Goal: Information Seeking & Learning: Check status

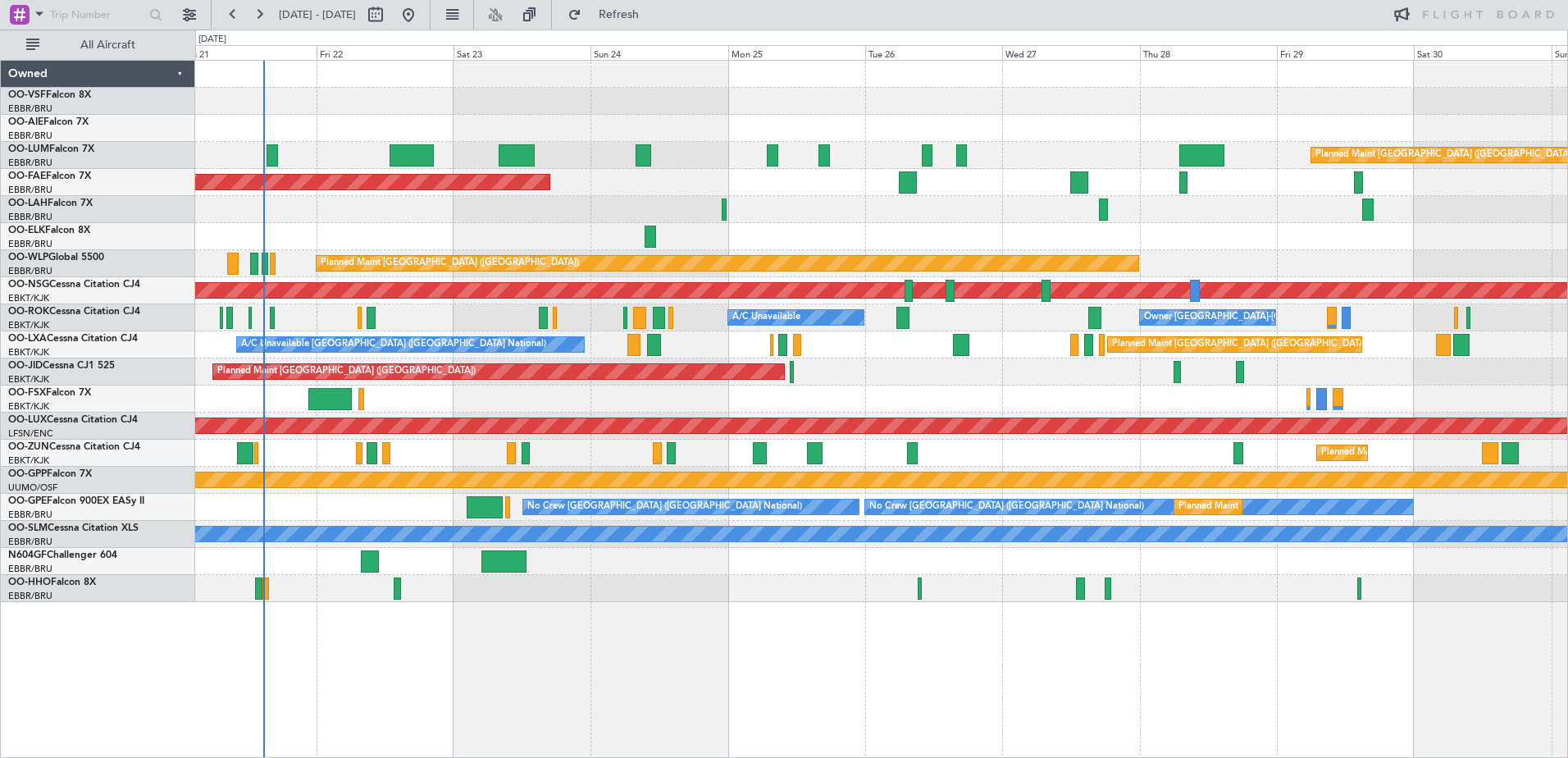
click at [624, 624] on div "Planned Maint [GEOGRAPHIC_DATA] ([GEOGRAPHIC_DATA]) Planned Maint [GEOGRAPHIC_D…" at bounding box center [882, 409] width 1373 height 698
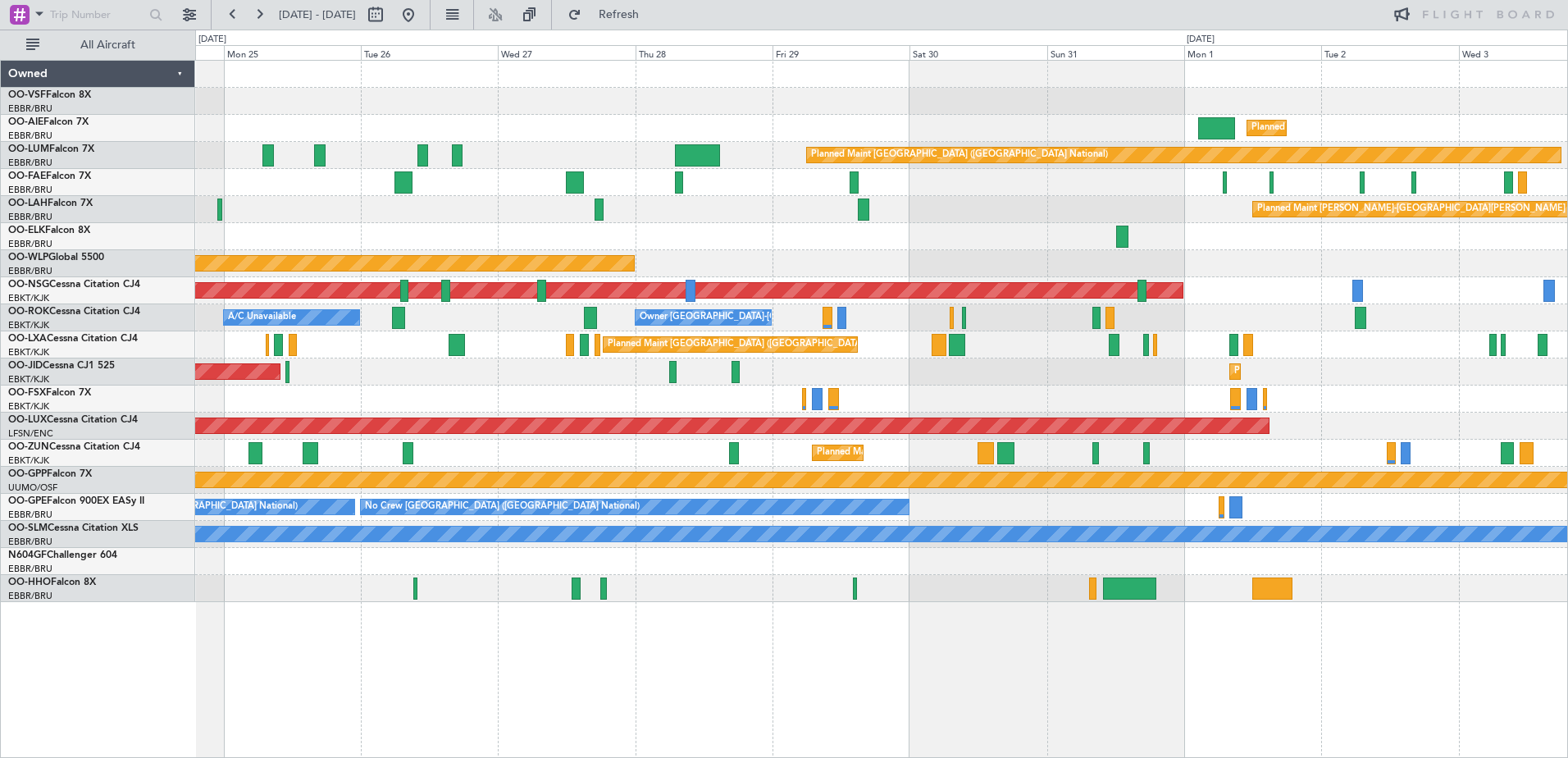
click at [843, 674] on div "Planned Maint [GEOGRAPHIC_DATA] ([GEOGRAPHIC_DATA]) Planned Maint [GEOGRAPHIC_D…" at bounding box center [882, 409] width 1373 height 698
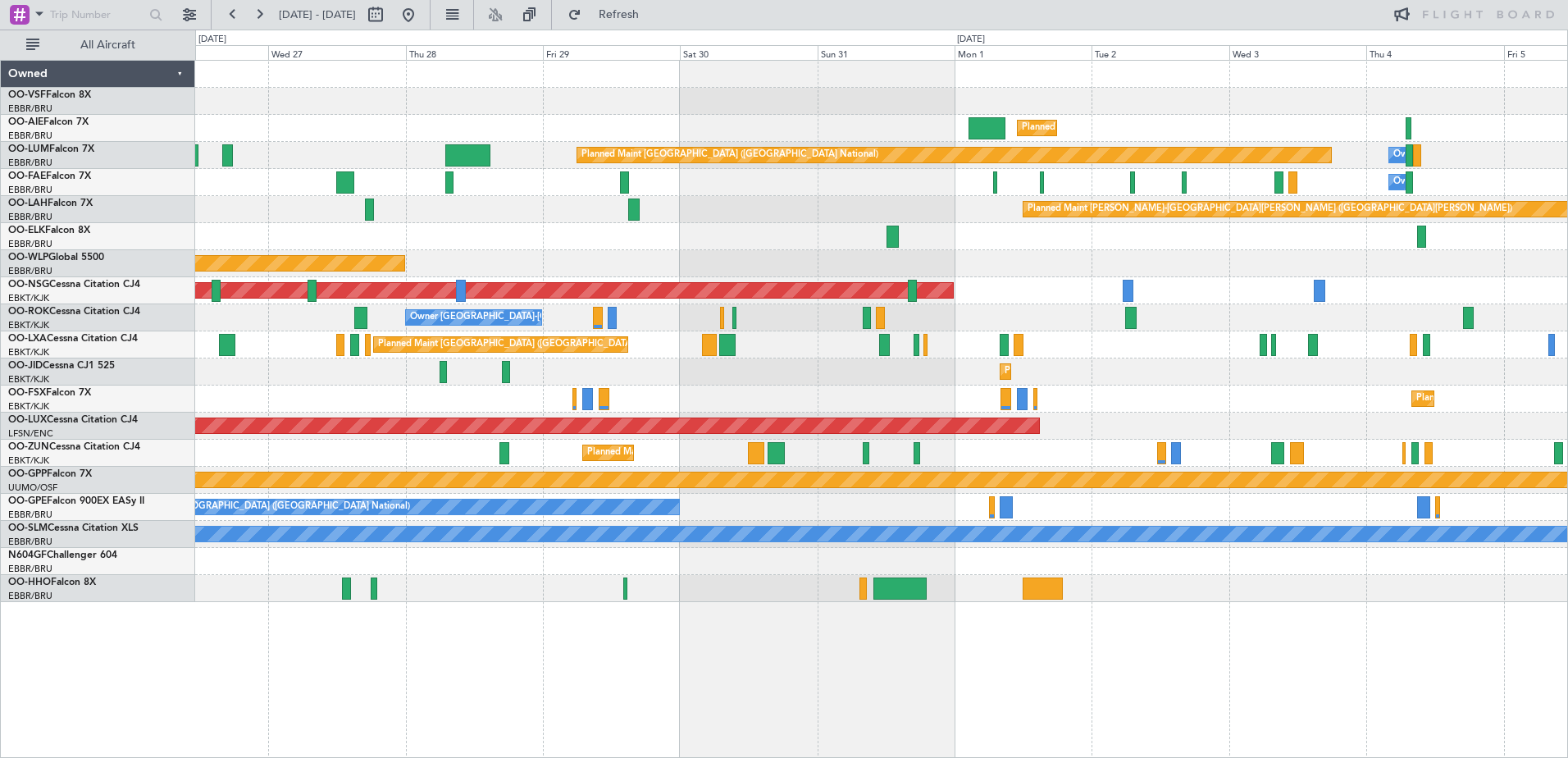
click at [968, 683] on div "Planned Maint [GEOGRAPHIC_DATA] ([GEOGRAPHIC_DATA]) Planned Maint [GEOGRAPHIC_D…" at bounding box center [882, 409] width 1373 height 698
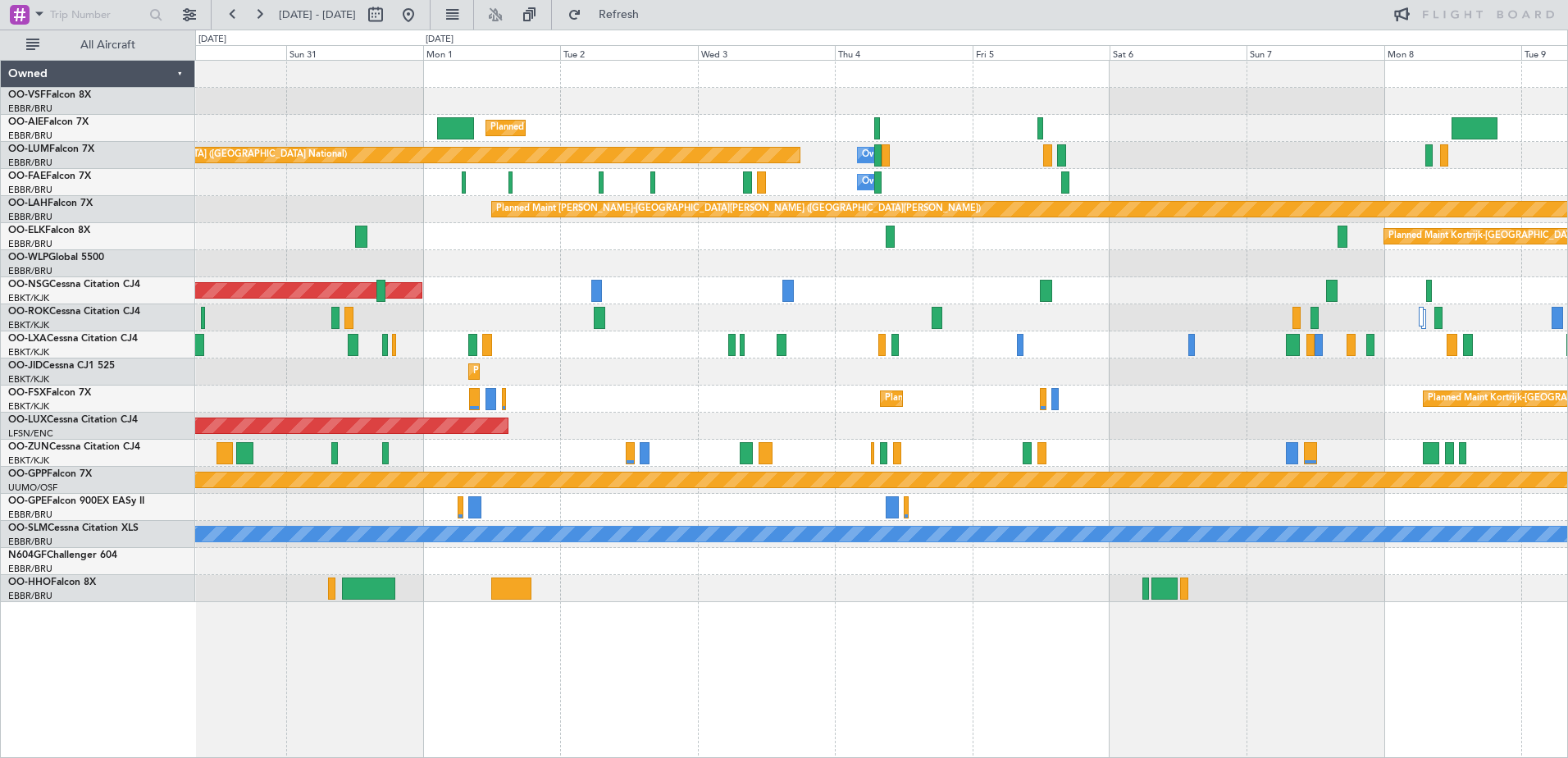
click at [677, 667] on div "Planned Maint [GEOGRAPHIC_DATA] ([GEOGRAPHIC_DATA]) Planned Maint [GEOGRAPHIC_D…" at bounding box center [882, 409] width 1373 height 698
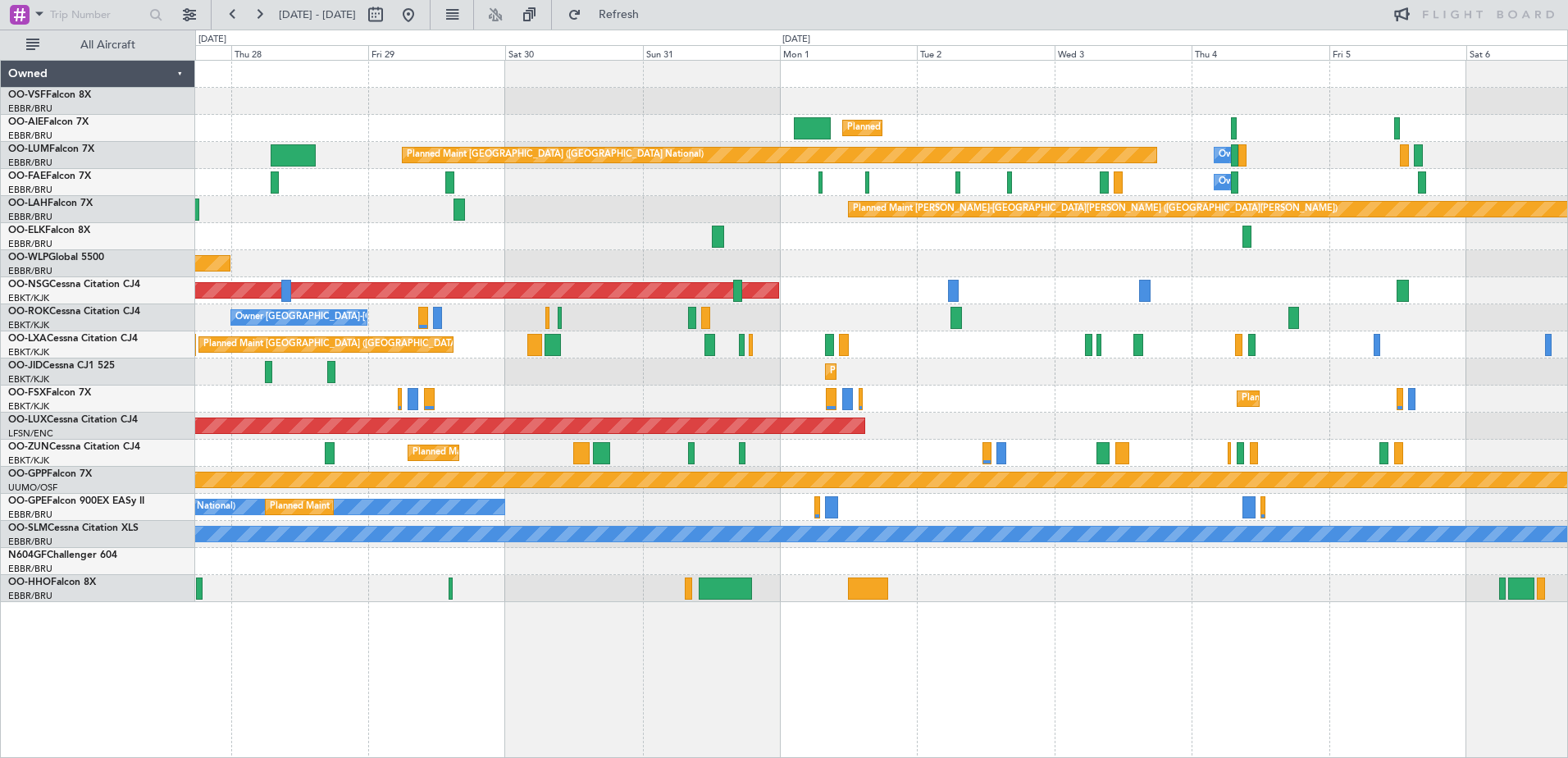
click at [771, 404] on div "Planned Maint Kortrijk-[GEOGRAPHIC_DATA] Planned Maint [GEOGRAPHIC_DATA]-[GEOGR…" at bounding box center [881, 398] width 1372 height 27
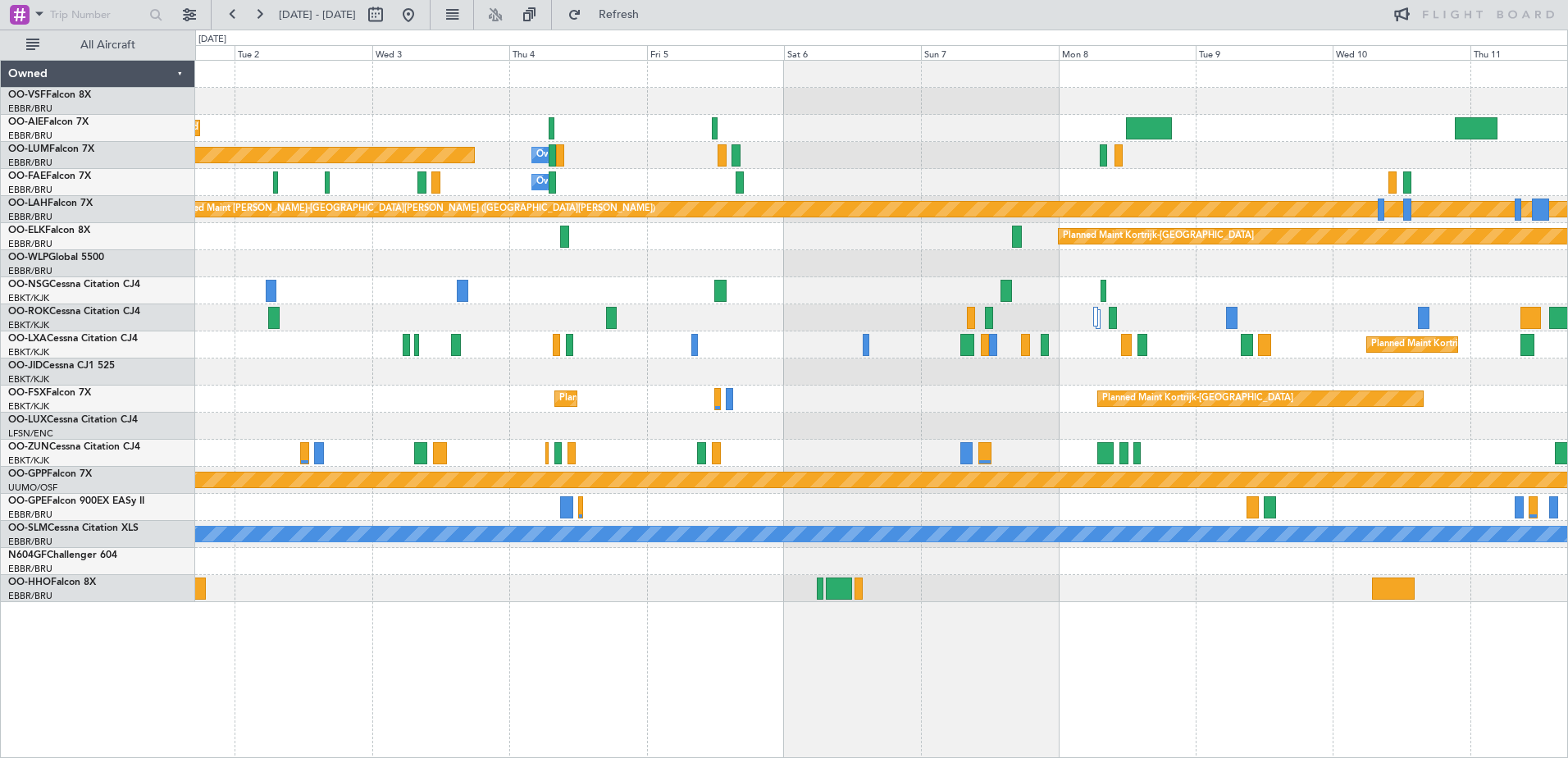
click at [458, 661] on div "Planned Maint [GEOGRAPHIC_DATA] ([GEOGRAPHIC_DATA]) Planned Maint [GEOGRAPHIC_D…" at bounding box center [882, 409] width 1373 height 698
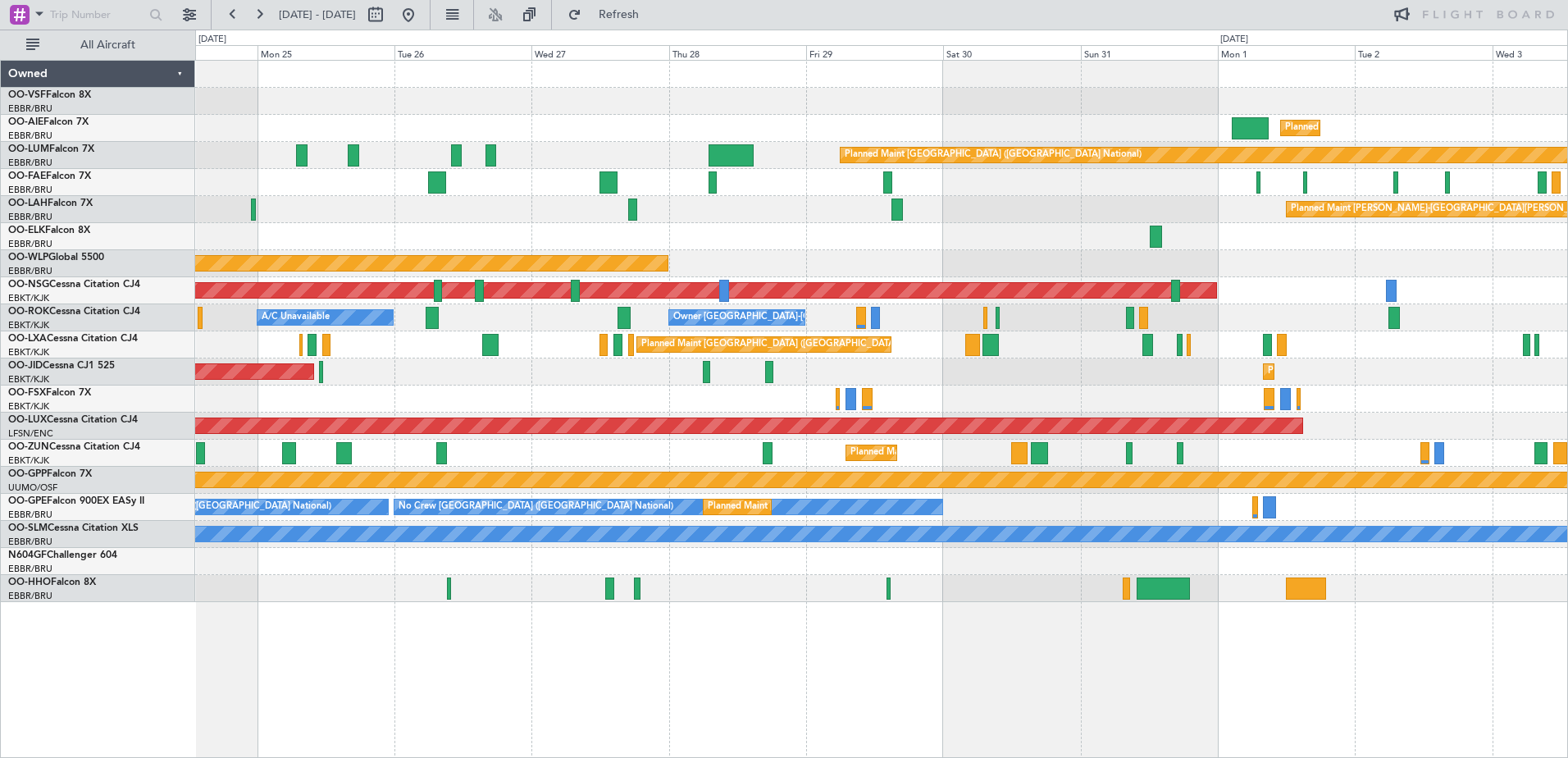
click at [1511, 345] on div "Planned Maint [GEOGRAPHIC_DATA] ([GEOGRAPHIC_DATA]) Planned Maint [GEOGRAPHIC_D…" at bounding box center [881, 331] width 1372 height 541
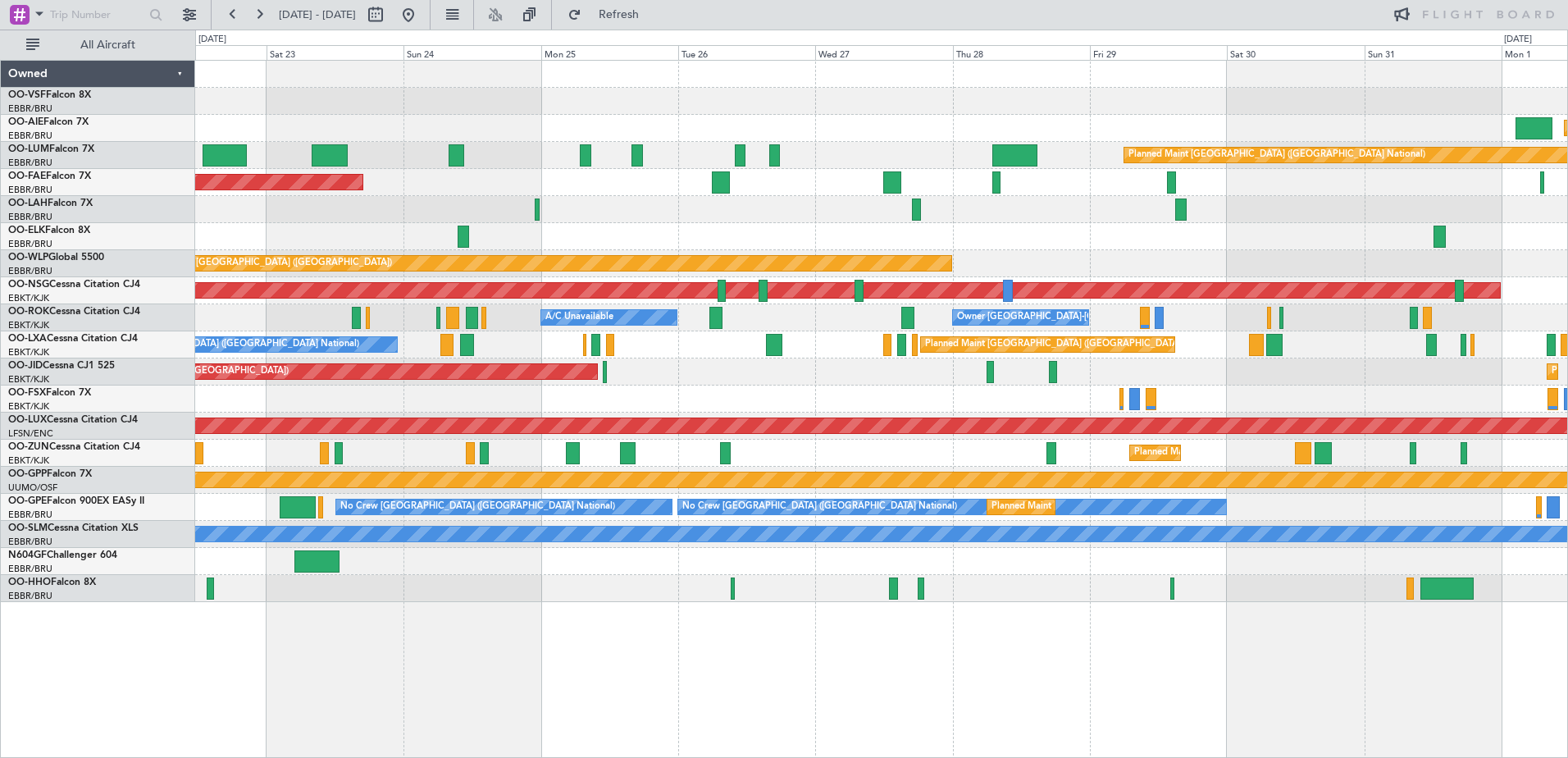
click at [428, 128] on div "Planned Maint [GEOGRAPHIC_DATA] ([GEOGRAPHIC_DATA])" at bounding box center [881, 128] width 1372 height 27
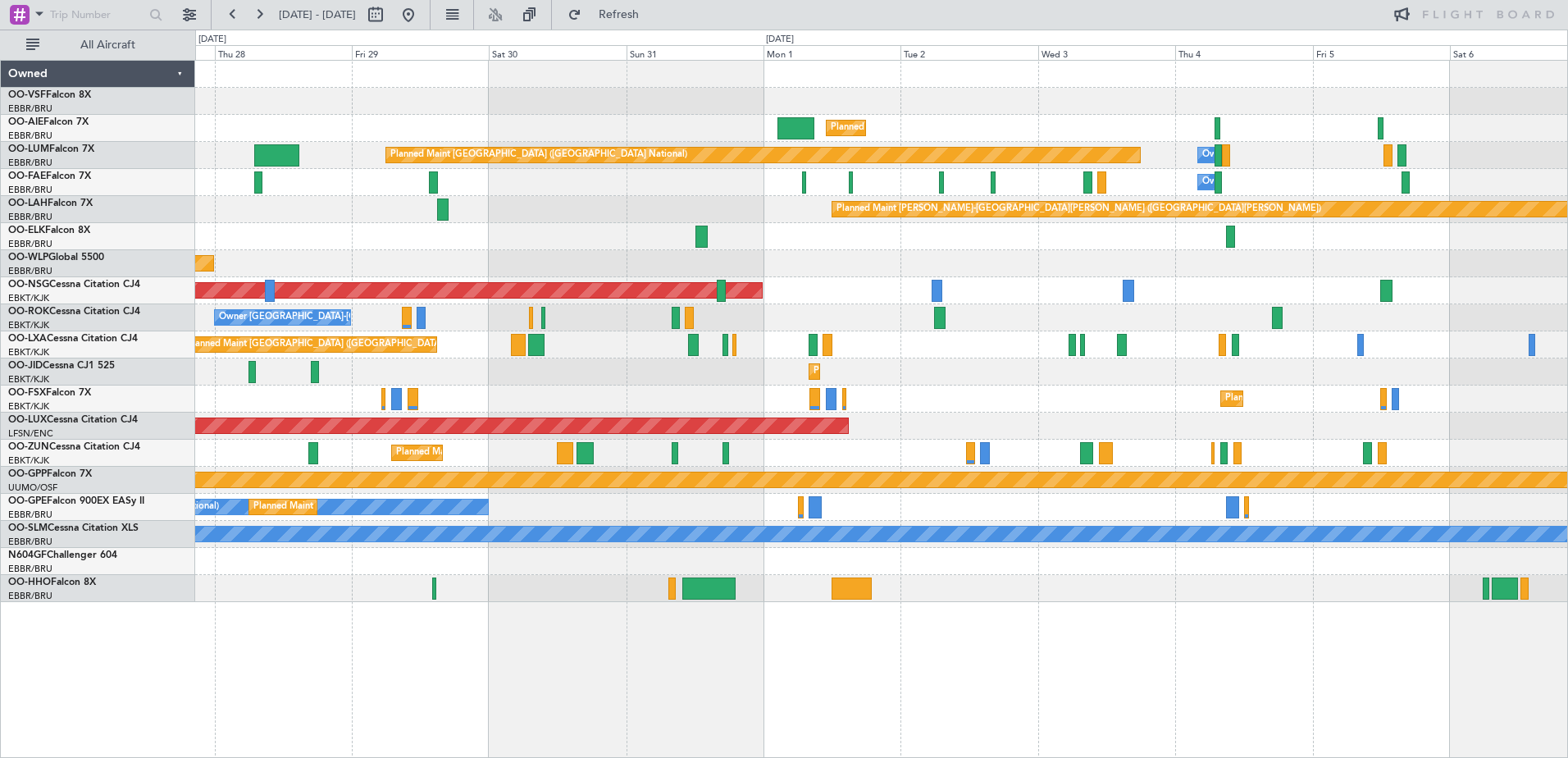
click at [699, 125] on div "Planned Maint [GEOGRAPHIC_DATA] ([GEOGRAPHIC_DATA])" at bounding box center [881, 128] width 1372 height 27
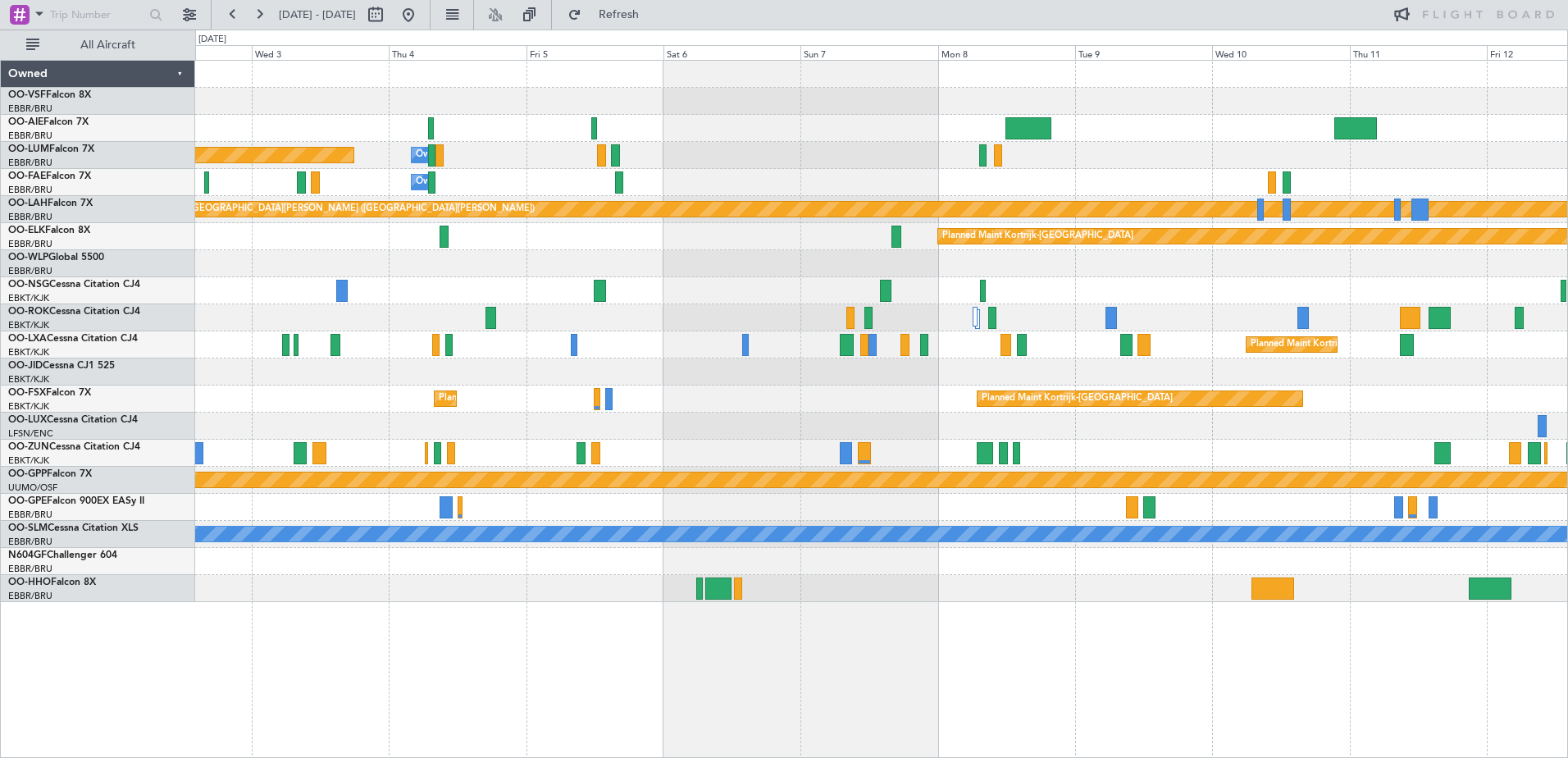
click at [657, 125] on div "Planned Maint [GEOGRAPHIC_DATA] ([GEOGRAPHIC_DATA])" at bounding box center [881, 128] width 1372 height 27
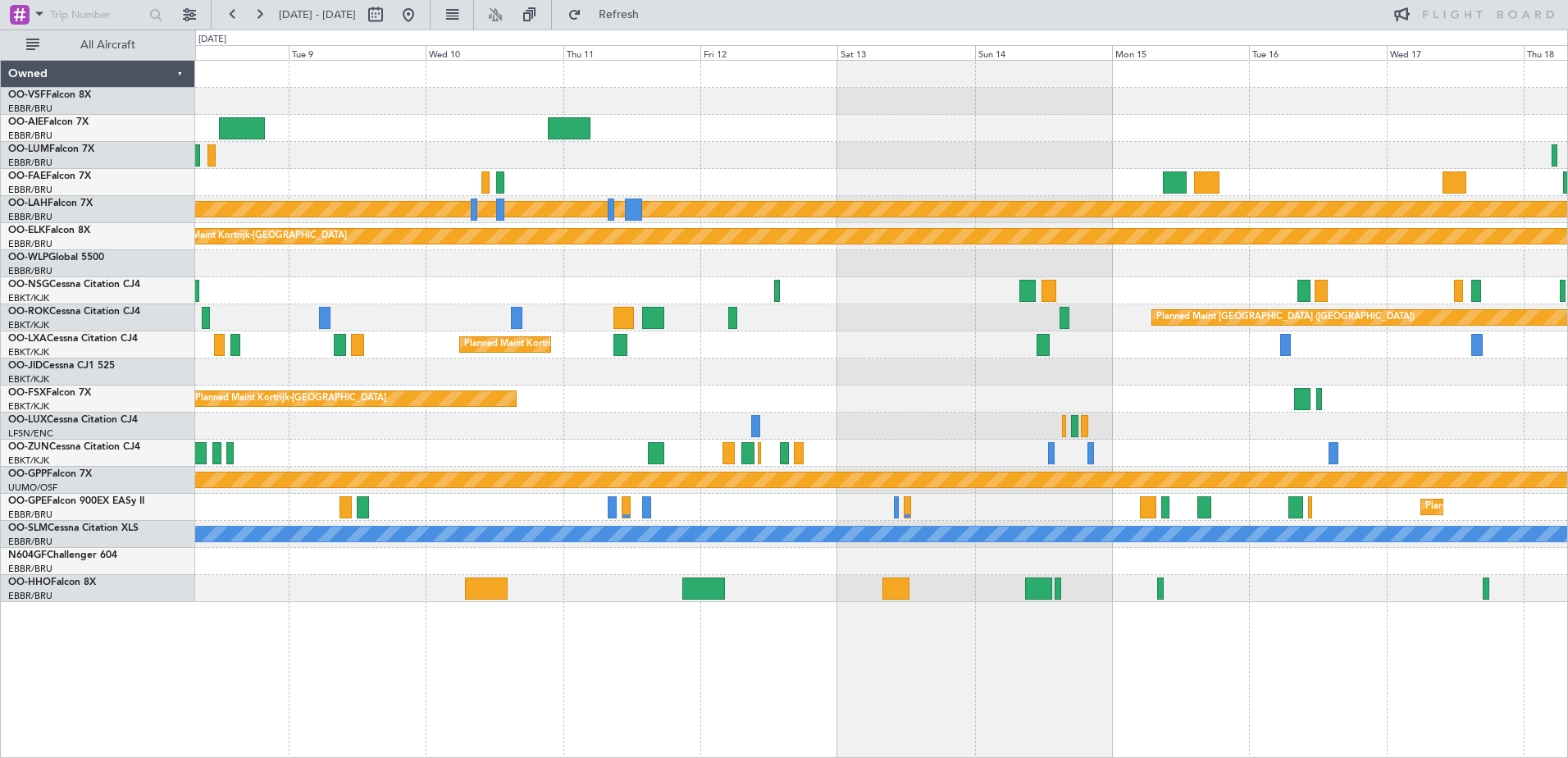
click at [664, 151] on div "Planned Maint [PERSON_NAME]-[GEOGRAPHIC_DATA][PERSON_NAME] ([GEOGRAPHIC_DATA][P…" at bounding box center [881, 331] width 1372 height 541
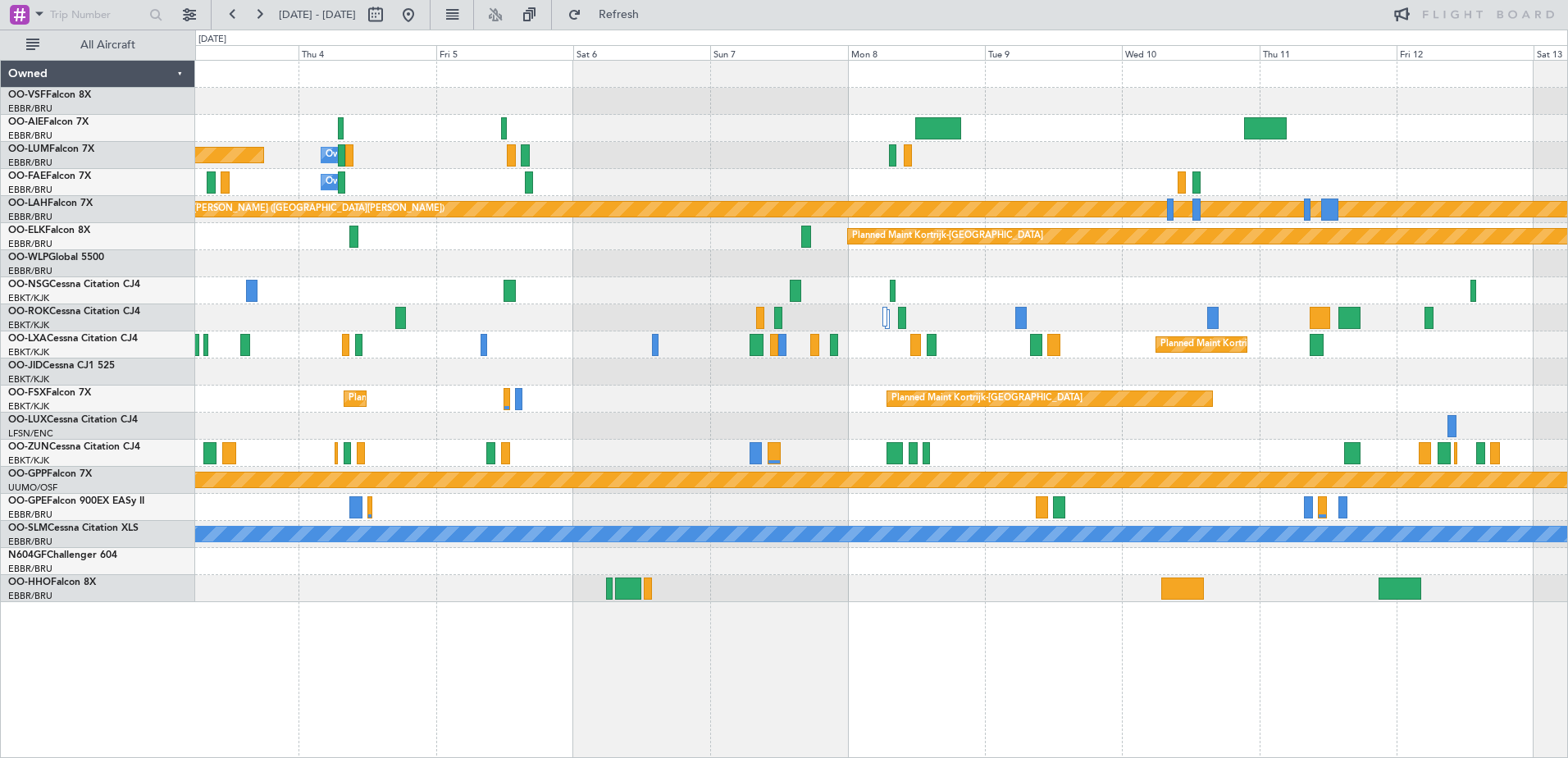
click at [1052, 148] on div "Planned Maint [GEOGRAPHIC_DATA] ([GEOGRAPHIC_DATA]) Owner [GEOGRAPHIC_DATA] Pla…" at bounding box center [881, 331] width 1372 height 541
